Goal: Find specific page/section: Find specific page/section

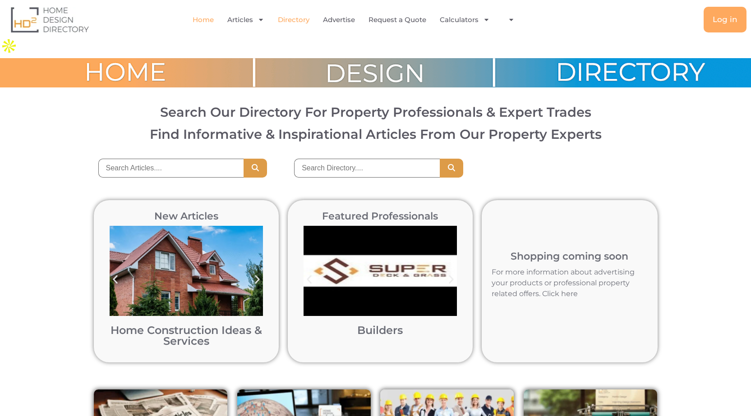
click at [297, 23] on link "Directory" at bounding box center [294, 19] width 32 height 21
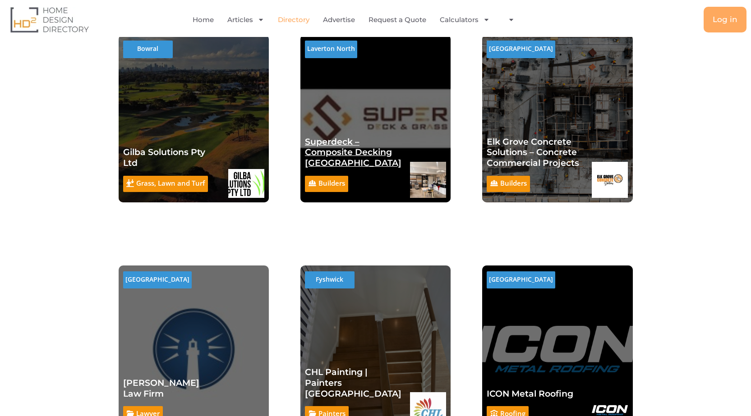
click at [334, 137] on link "Superdeck – Composite Decking Melbourne" at bounding box center [353, 153] width 97 height 32
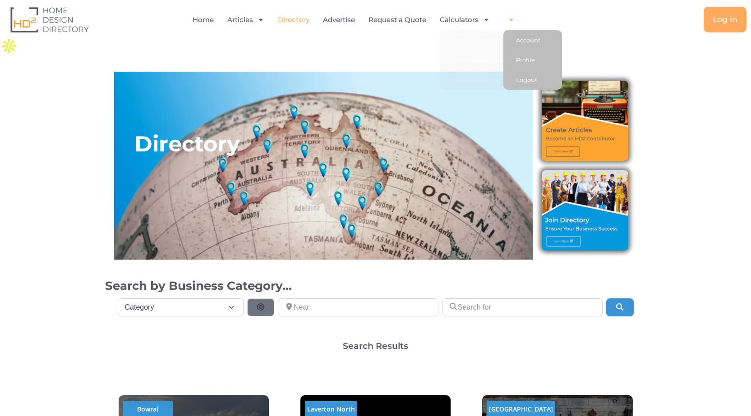
click at [507, 19] on span "Menu" at bounding box center [509, 20] width 11 height 16
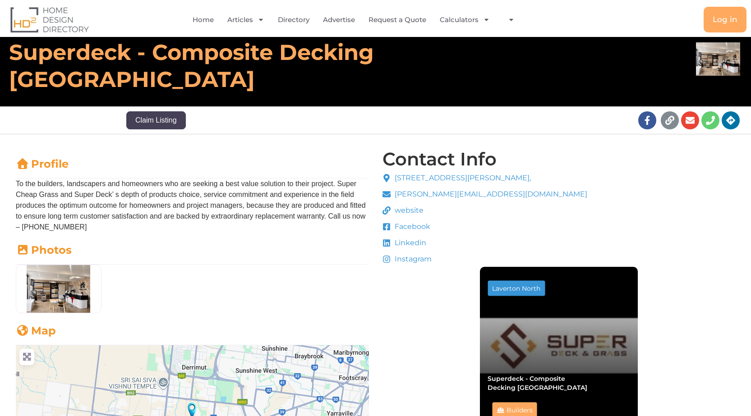
click at [407, 208] on span "website" at bounding box center [408, 210] width 31 height 11
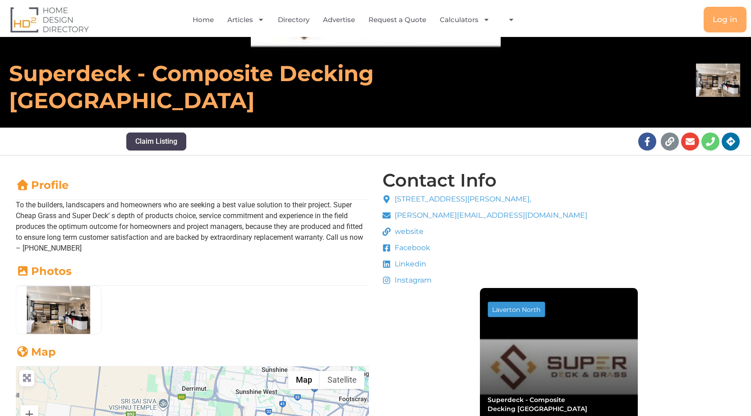
click at [406, 243] on span "Facebook" at bounding box center [412, 248] width 38 height 11
